Goal: Find specific page/section: Find specific page/section

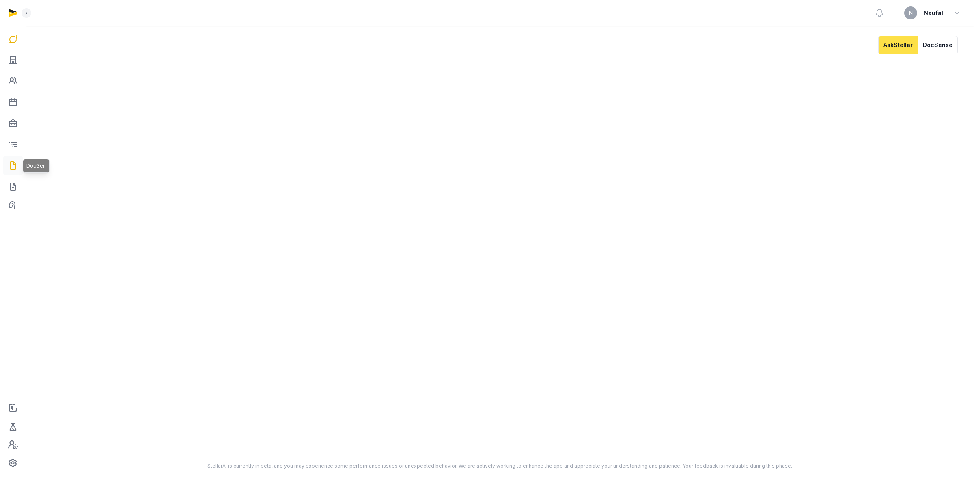
click at [15, 168] on icon at bounding box center [13, 165] width 10 height 13
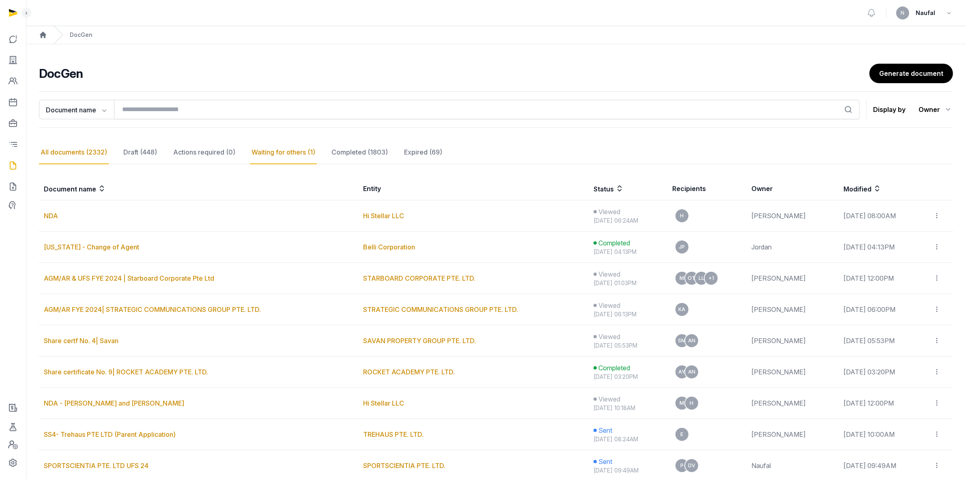
click at [281, 155] on div "Waiting for others (1)" at bounding box center [283, 153] width 67 height 24
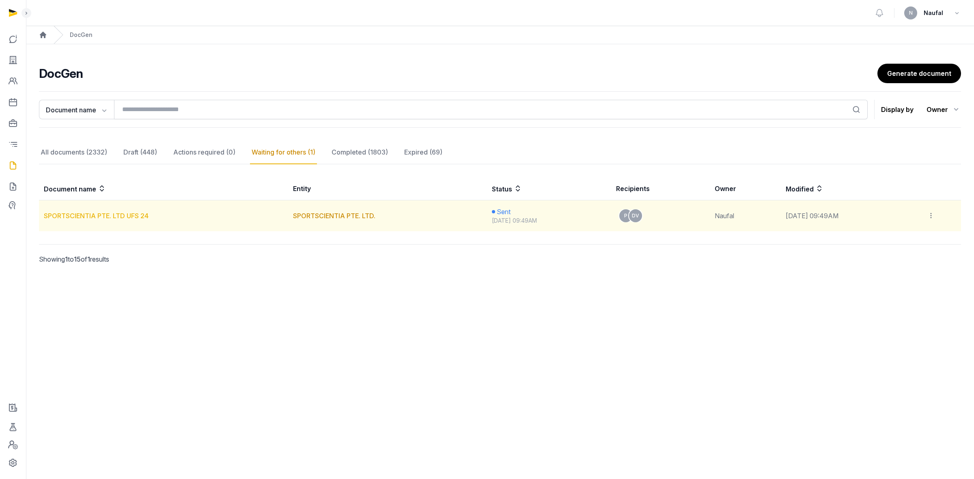
click at [113, 216] on link "SPORTSCIENTIA PTE. LTD UFS 24" at bounding box center [96, 216] width 105 height 8
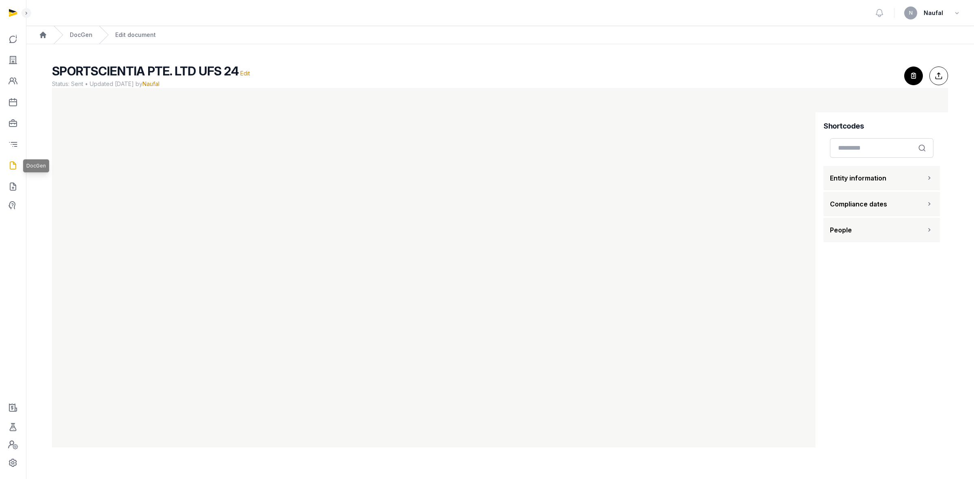
click at [10, 168] on icon at bounding box center [13, 165] width 10 height 13
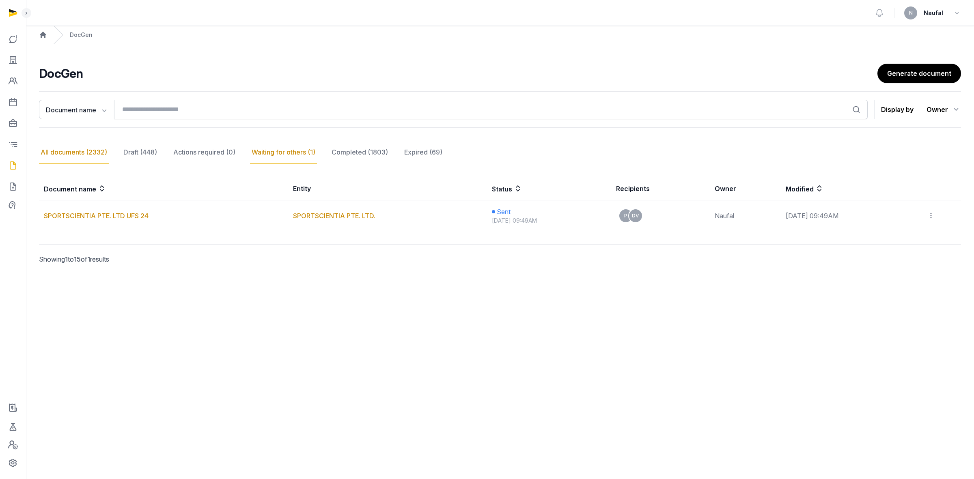
click at [84, 155] on div "All documents (2332)" at bounding box center [74, 153] width 70 height 24
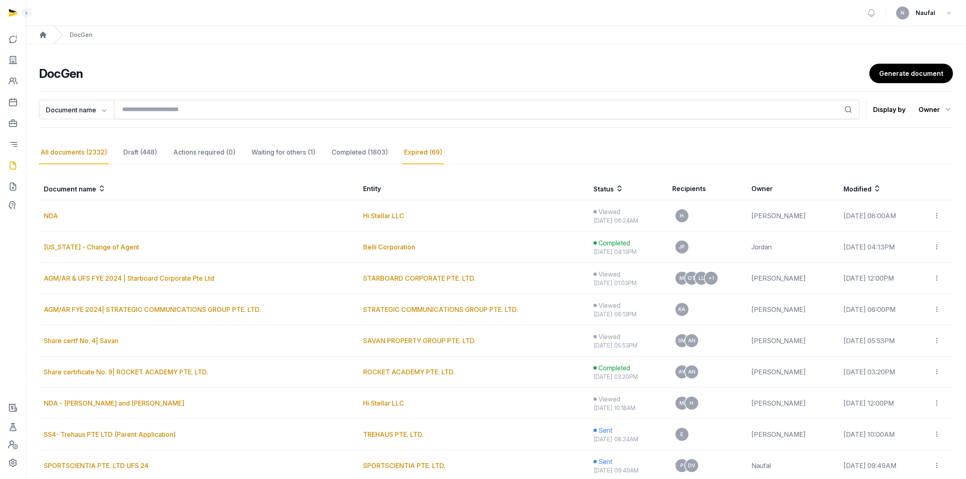
click at [420, 155] on div "Expired (69)" at bounding box center [423, 153] width 41 height 24
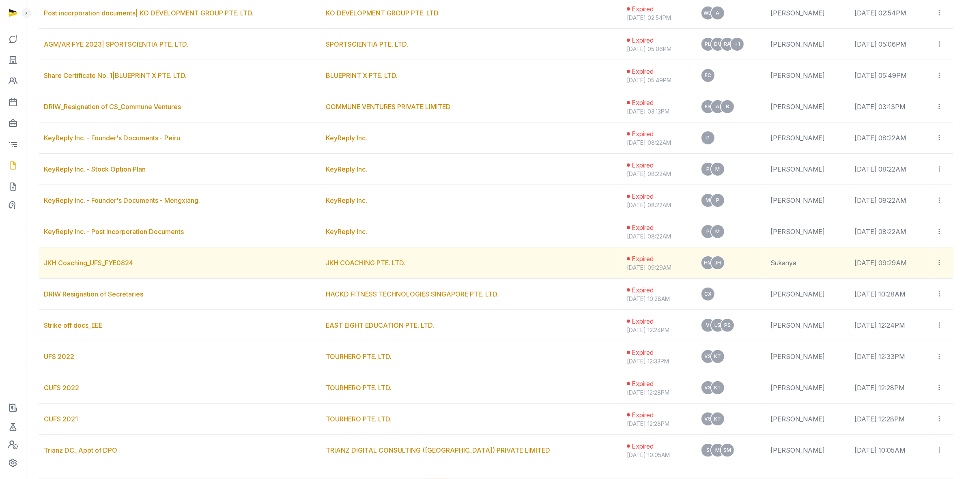
scroll to position [254, 0]
